Goal: Task Accomplishment & Management: Complete application form

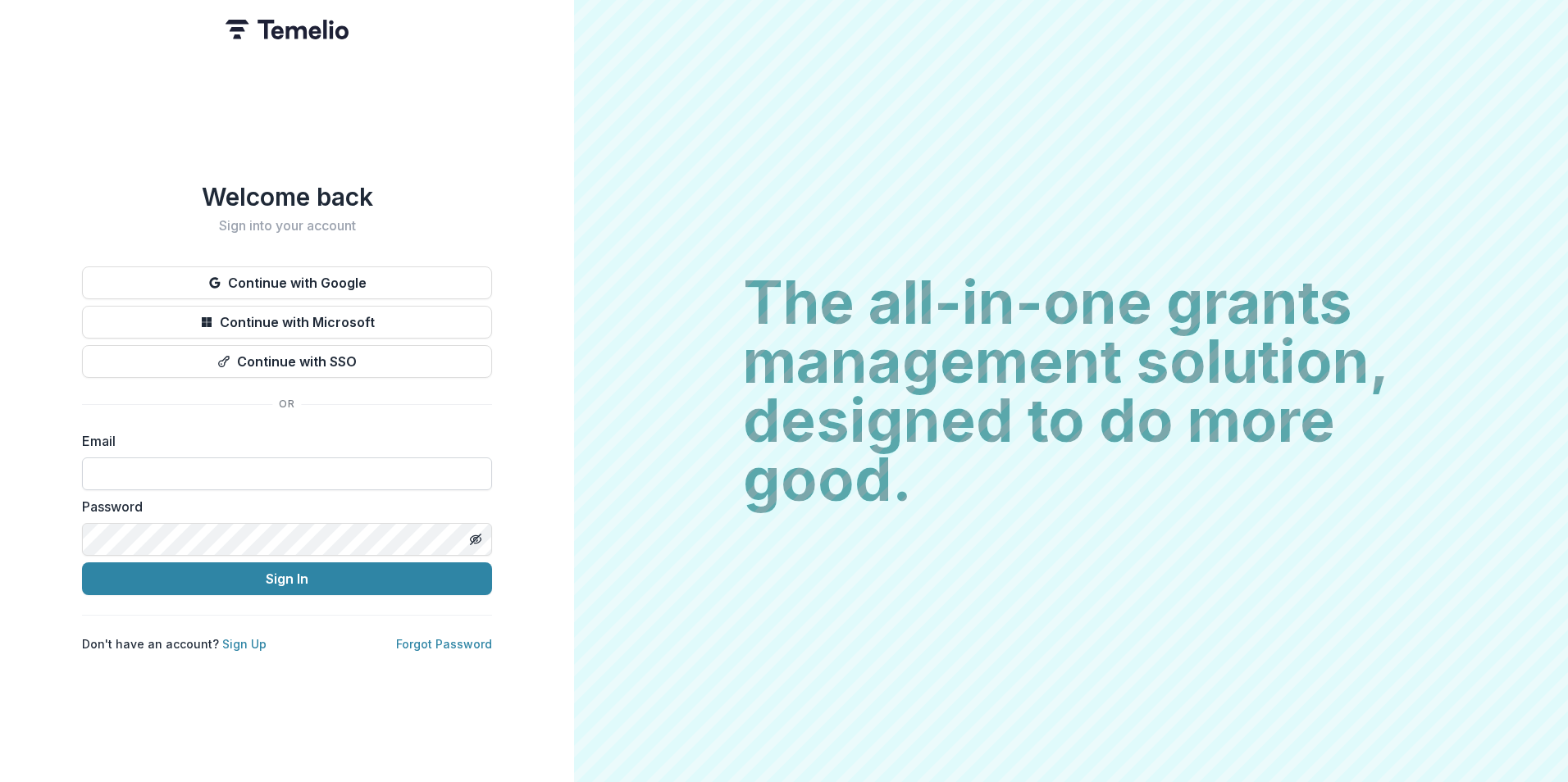
click at [257, 461] on input at bounding box center [286, 475] width 410 height 33
type input "**********"
click at [82, 563] on button "Sign In" at bounding box center [286, 579] width 410 height 33
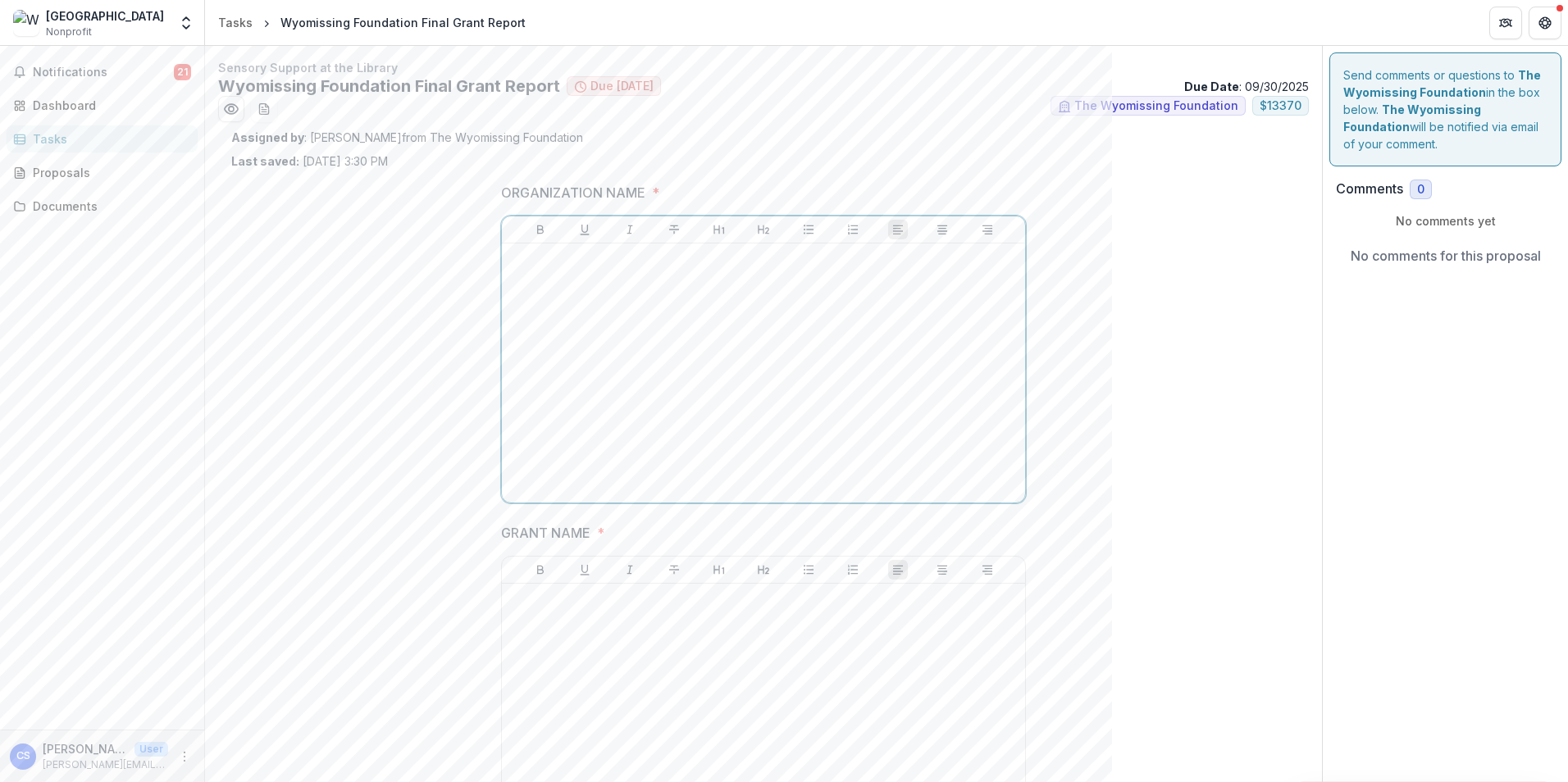
click at [602, 272] on div at bounding box center [764, 374] width 510 height 246
click at [643, 602] on p at bounding box center [764, 599] width 510 height 18
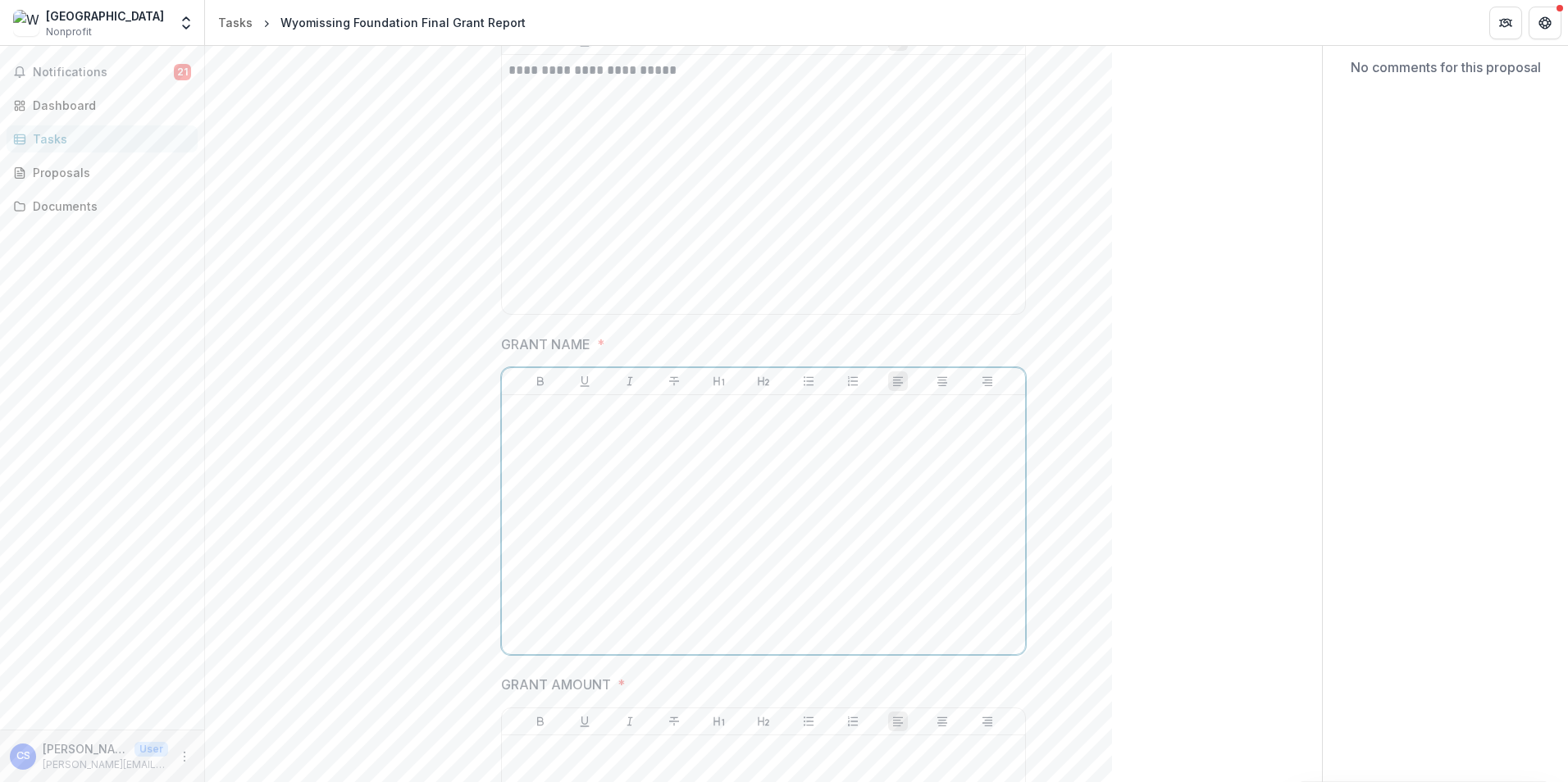
scroll to position [328, 0]
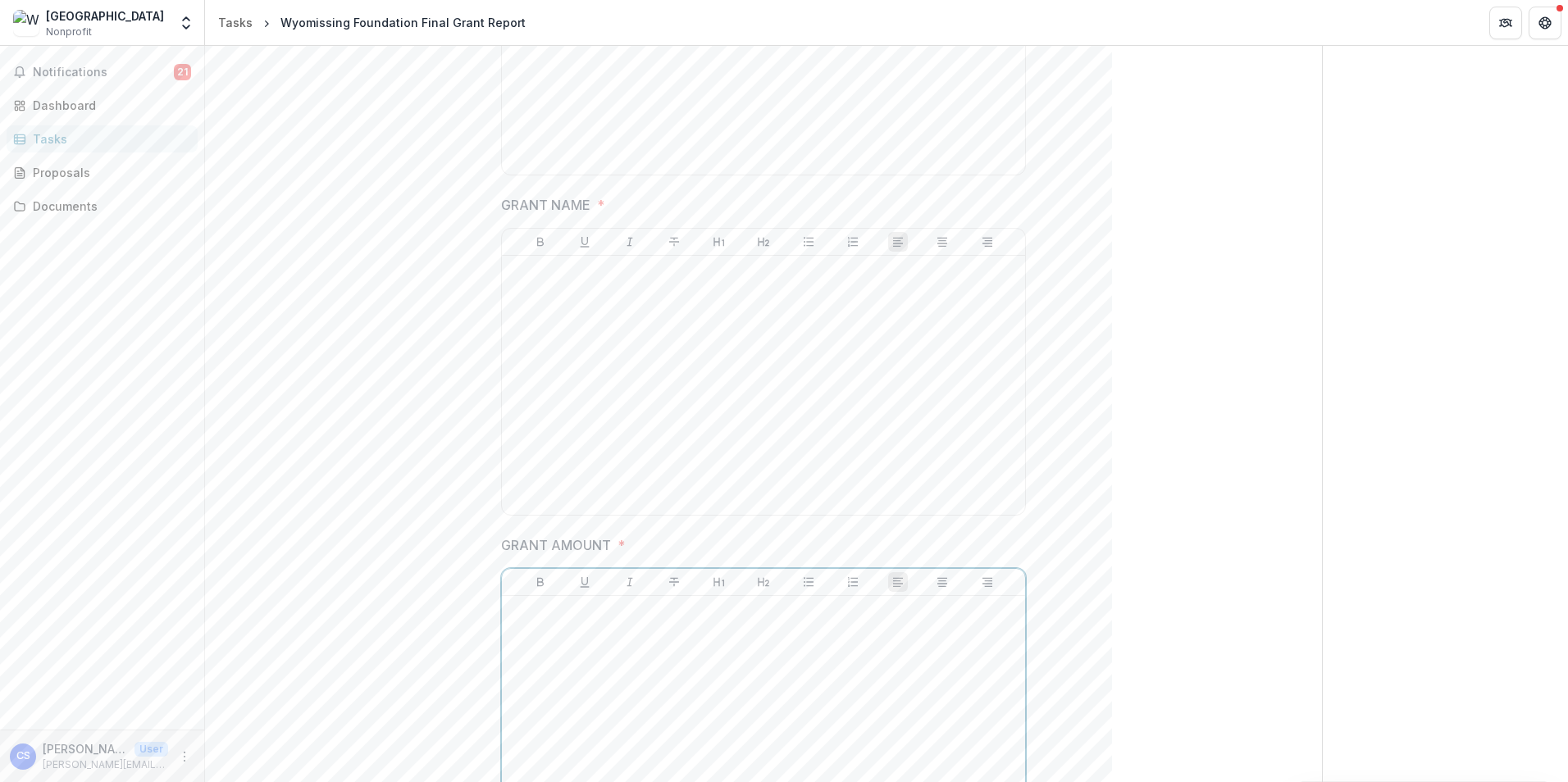
click at [568, 623] on div at bounding box center [764, 726] width 510 height 246
